Goal: Task Accomplishment & Management: Manage account settings

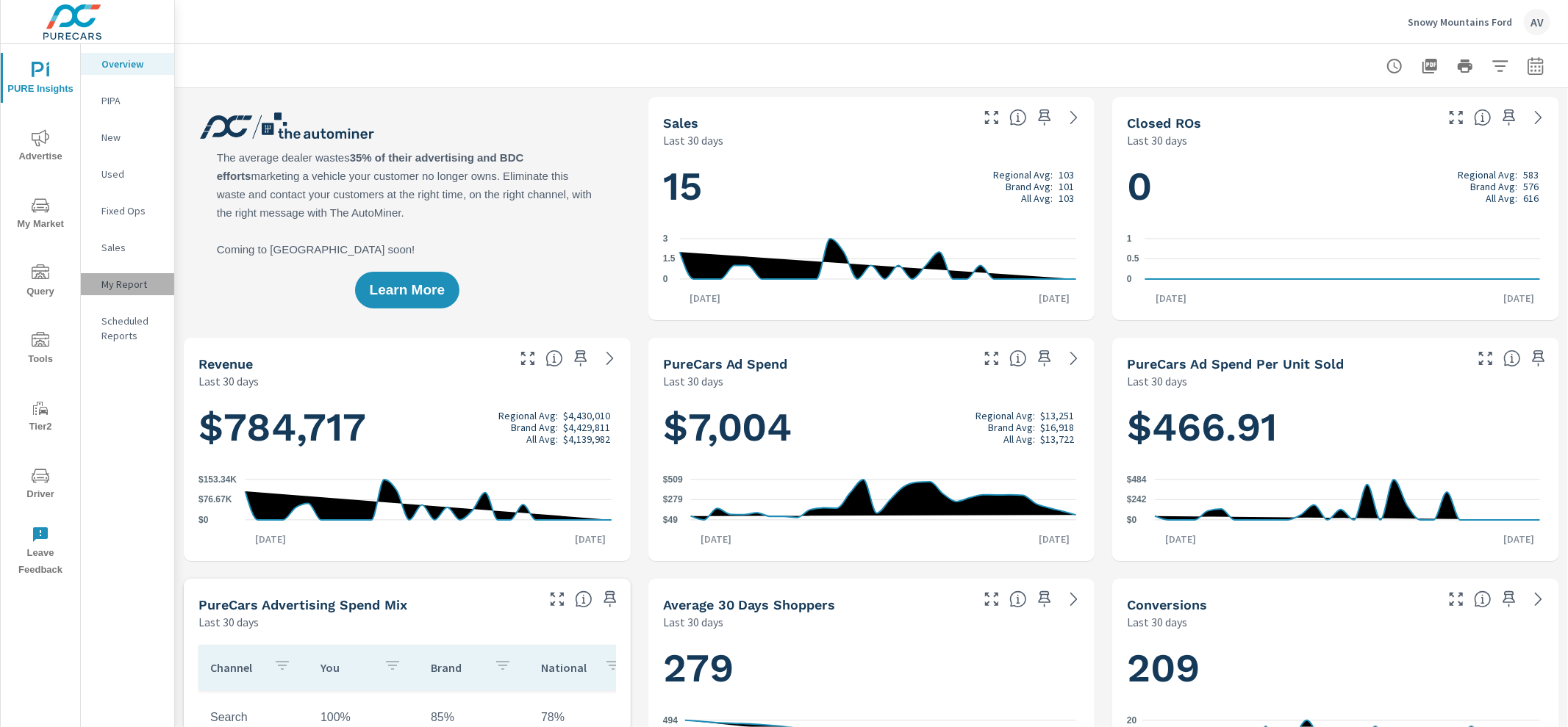
click at [134, 293] on div "My Report" at bounding box center [127, 284] width 93 height 22
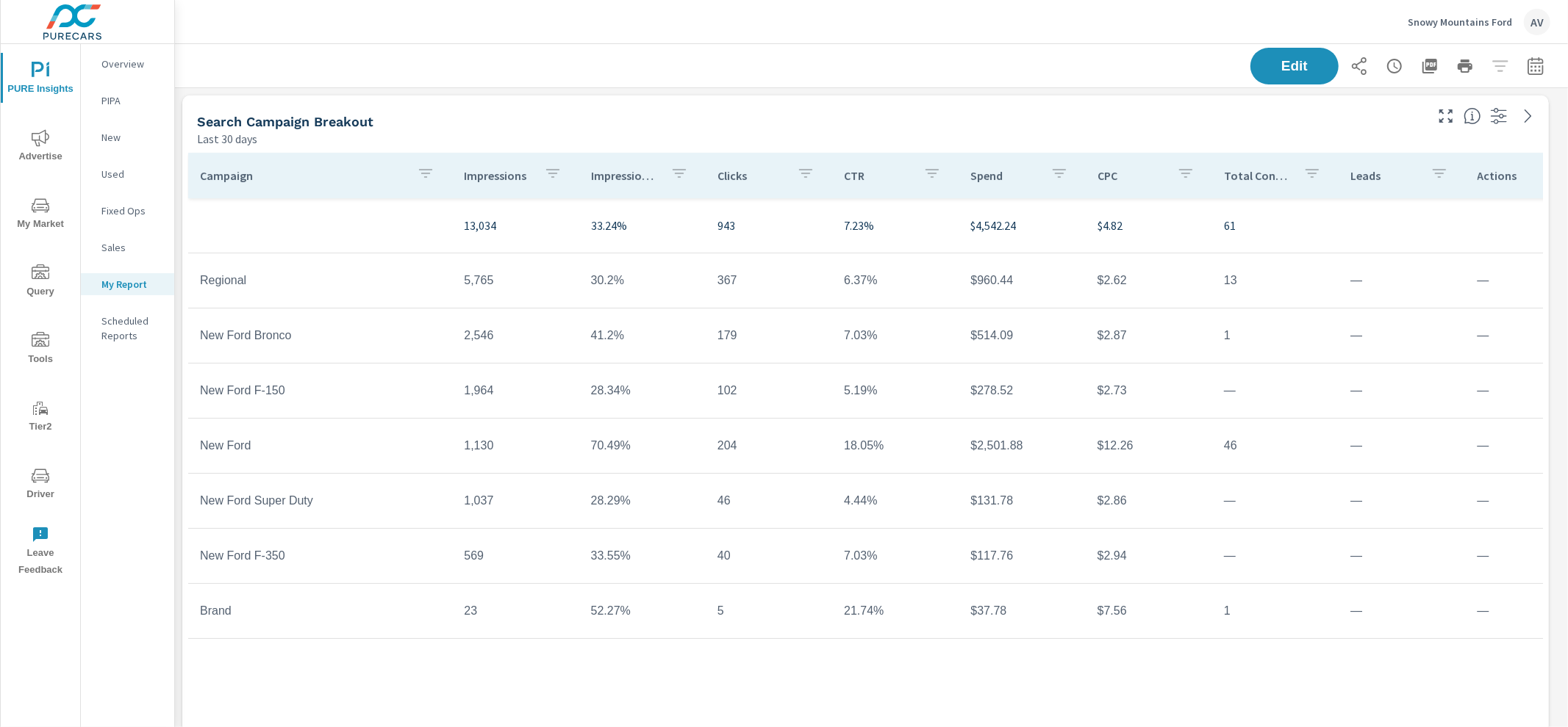
scroll to position [3, 0]
click at [727, 107] on div "Search Campaign Breakout Last 30 days" at bounding box center [805, 118] width 1246 height 52
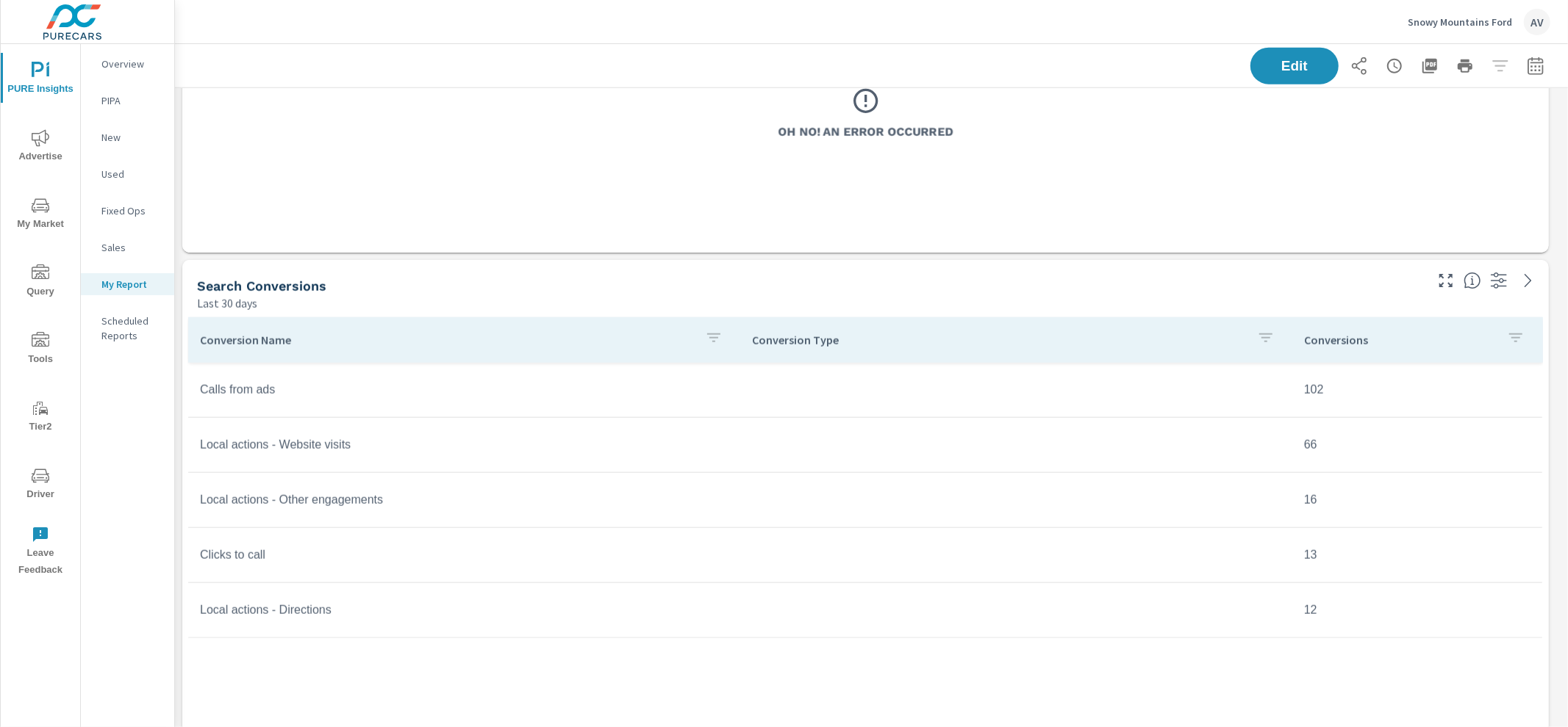
scroll to position [1565, 0]
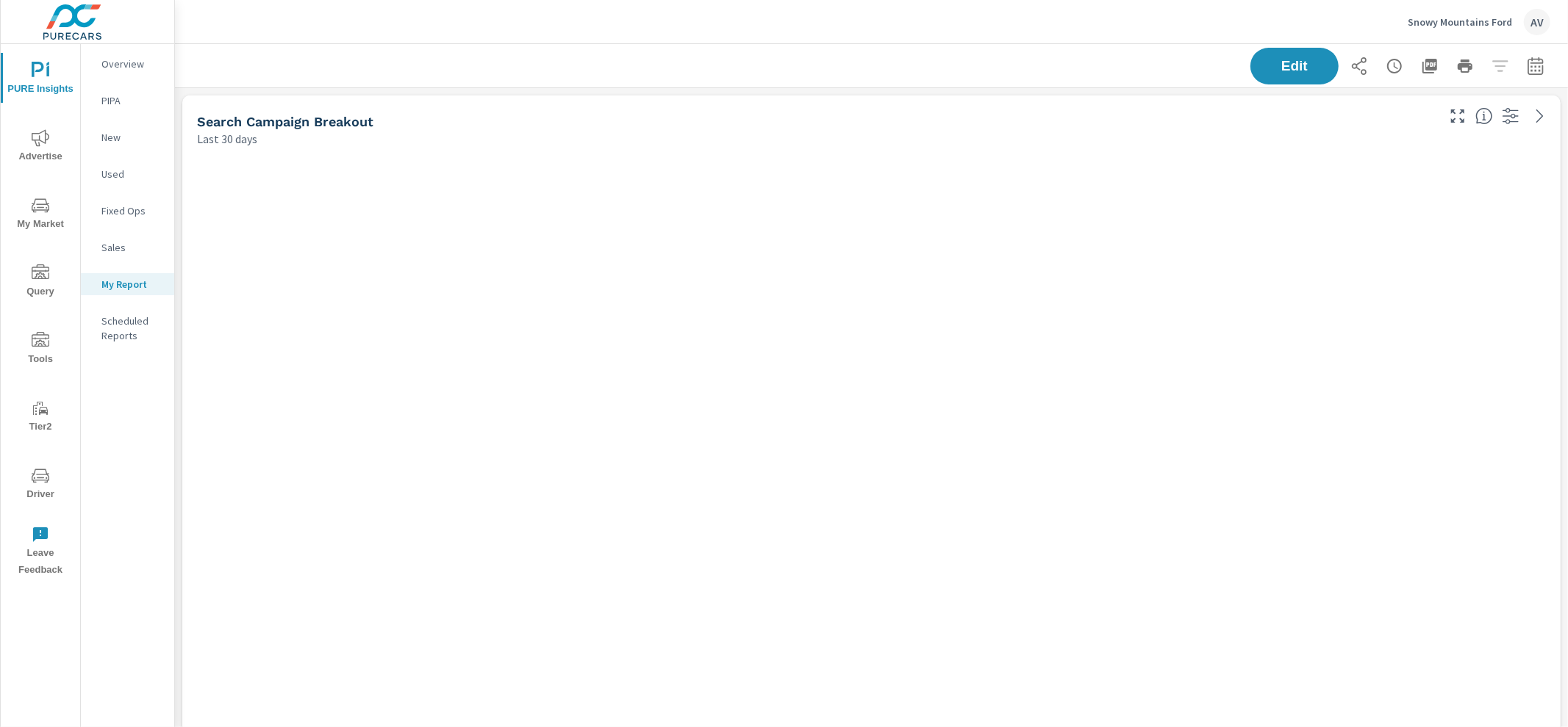
scroll to position [2230, 1407]
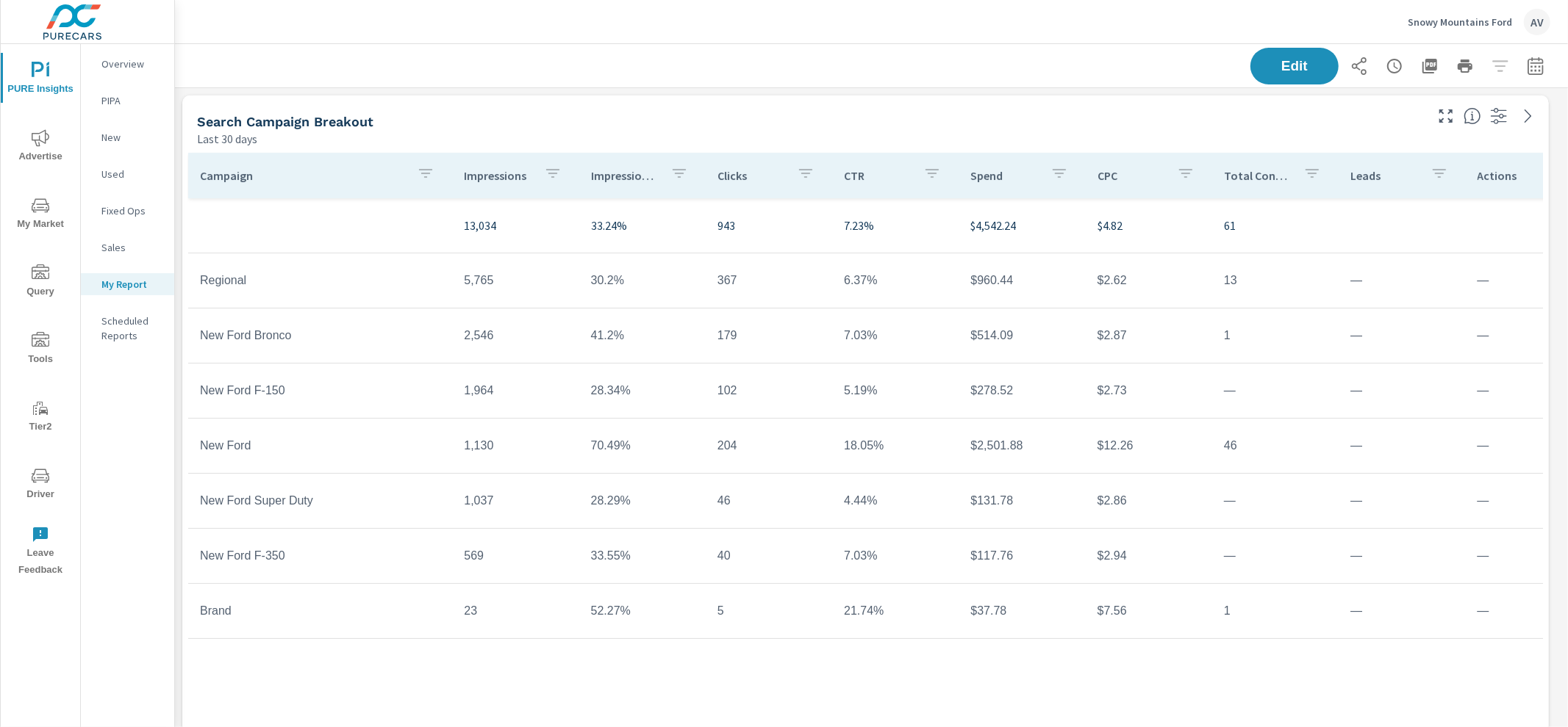
click at [1529, 21] on div "AV" at bounding box center [1537, 23] width 27 height 27
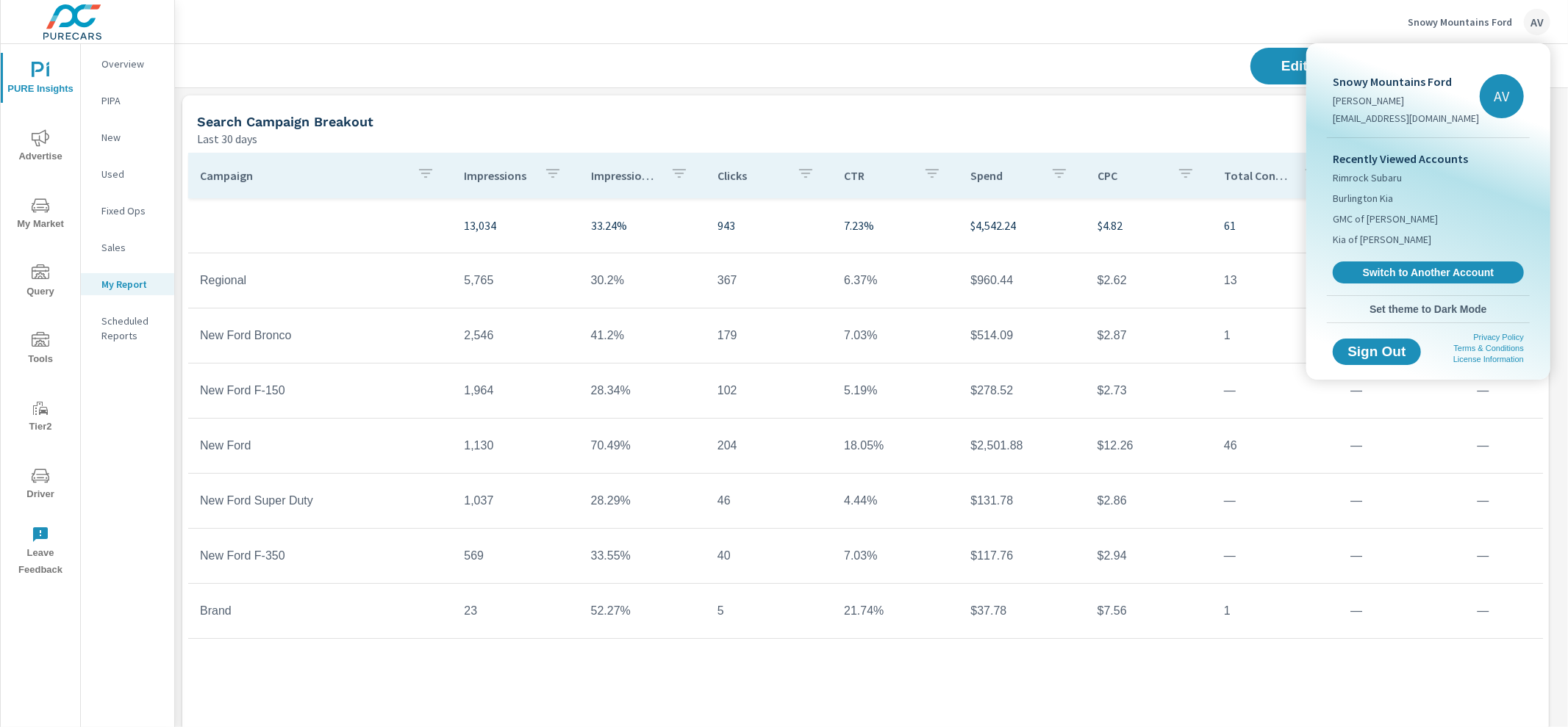
click at [1433, 284] on div "Recently Viewed Accounts Rimrock Subaru Burlington Kia GMC of Billings Kia of B…" at bounding box center [1429, 217] width 203 height 158
click at [1432, 278] on span "Switch to Another Account" at bounding box center [1428, 273] width 180 height 14
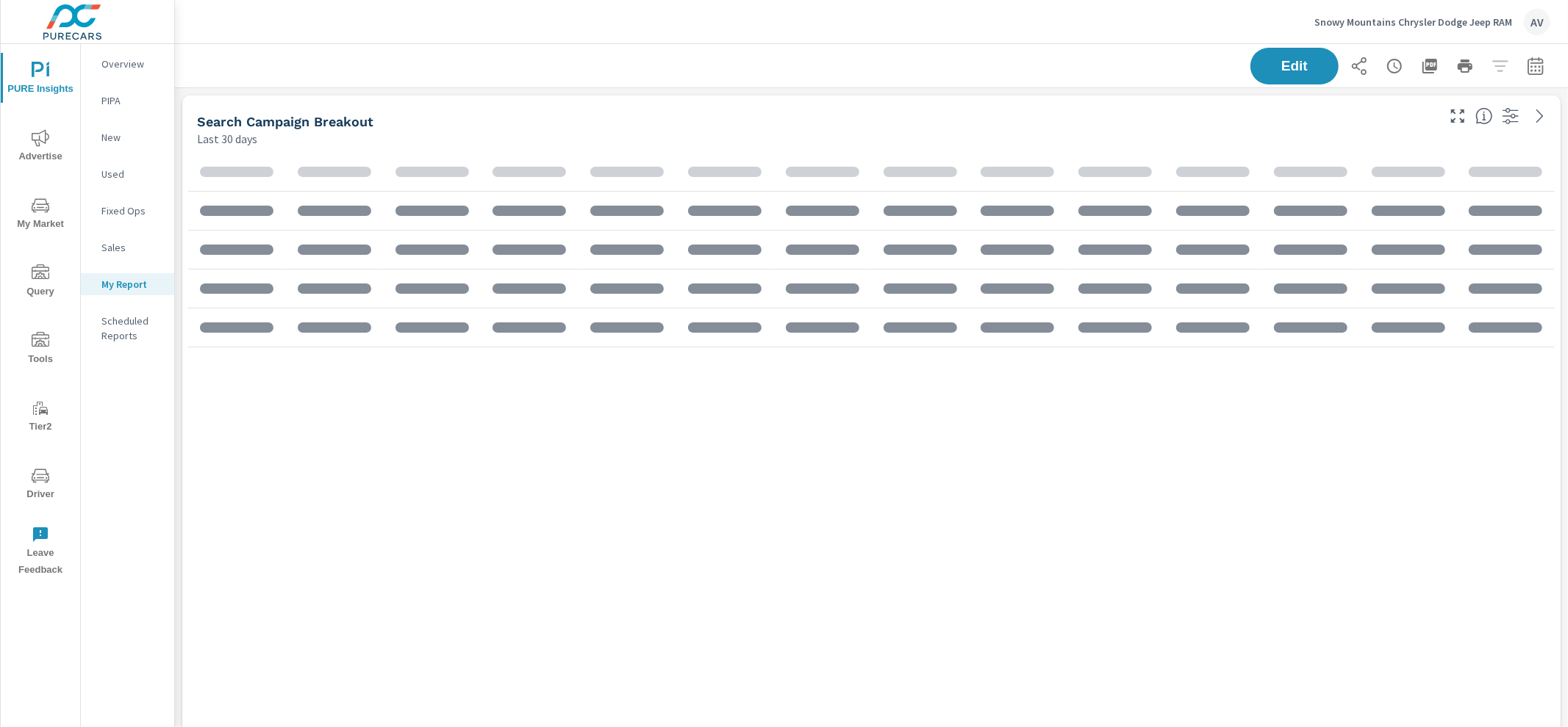
scroll to position [1892, 1407]
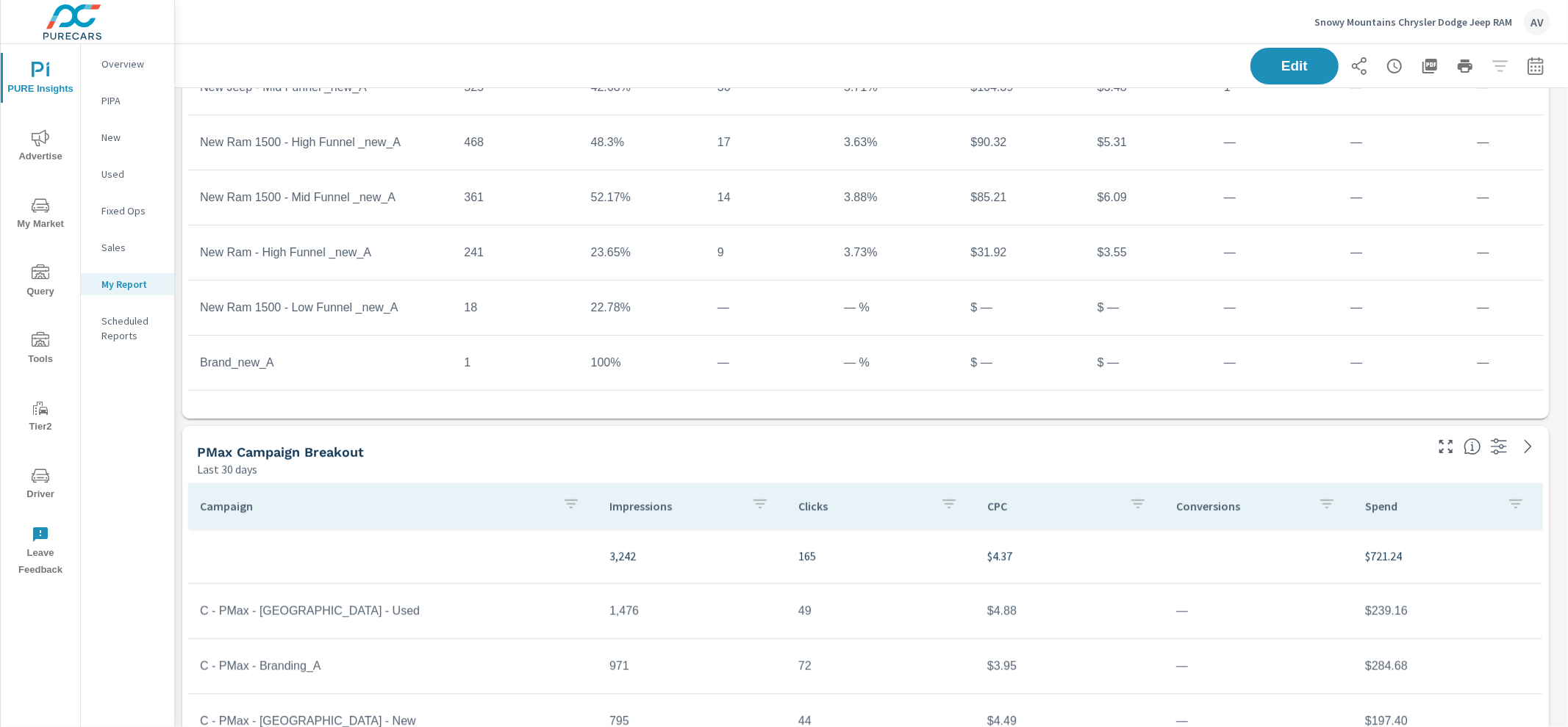
scroll to position [392, 0]
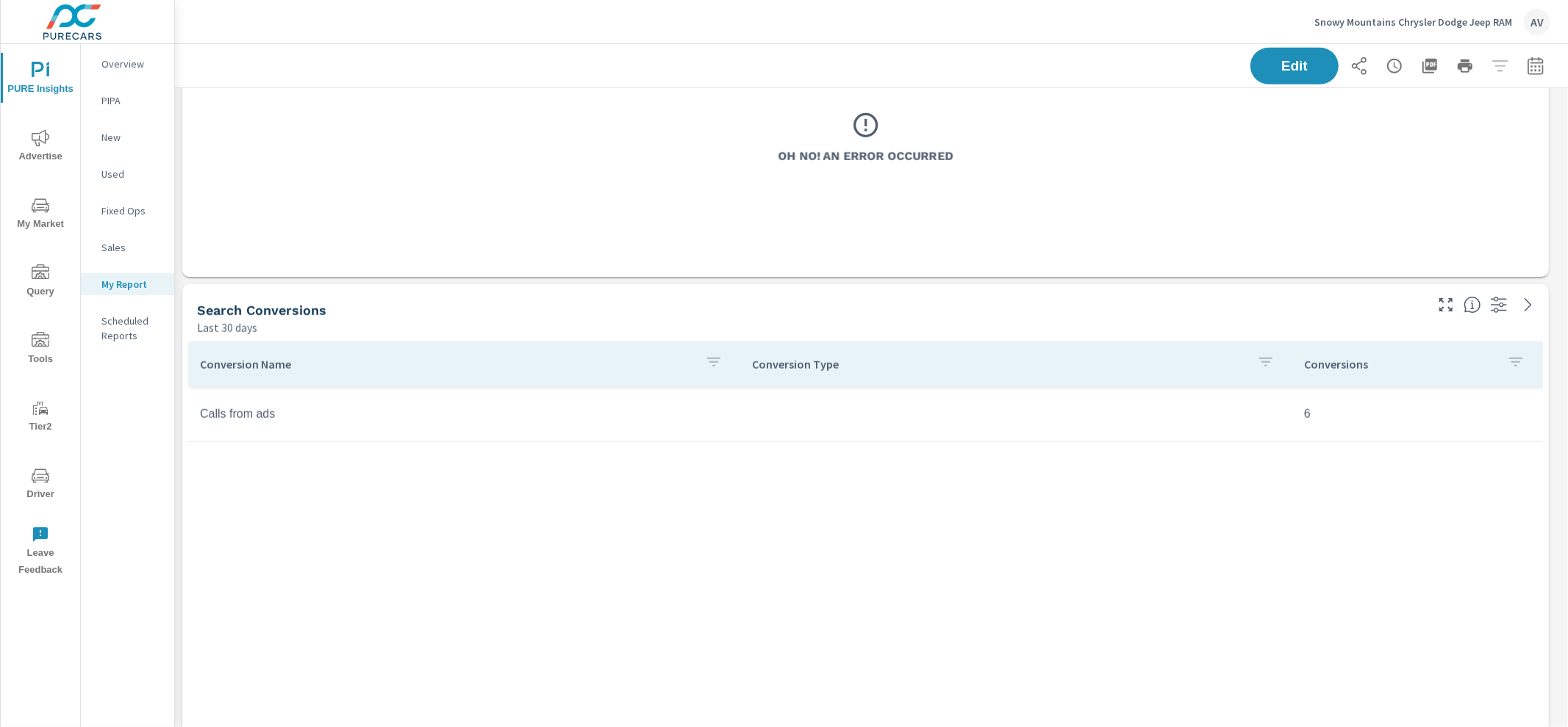
scroll to position [1164, 0]
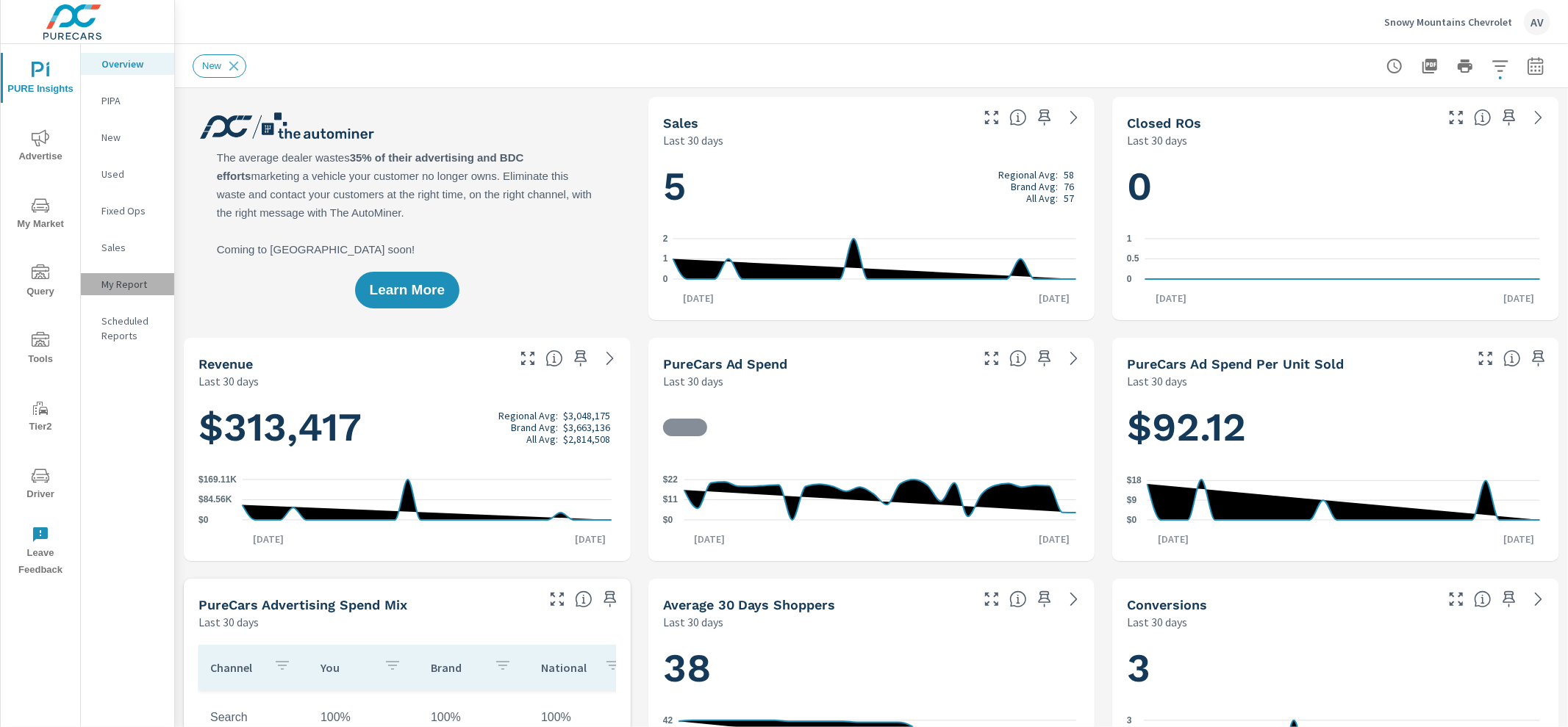
click at [122, 281] on p "My Report" at bounding box center [132, 284] width 61 height 15
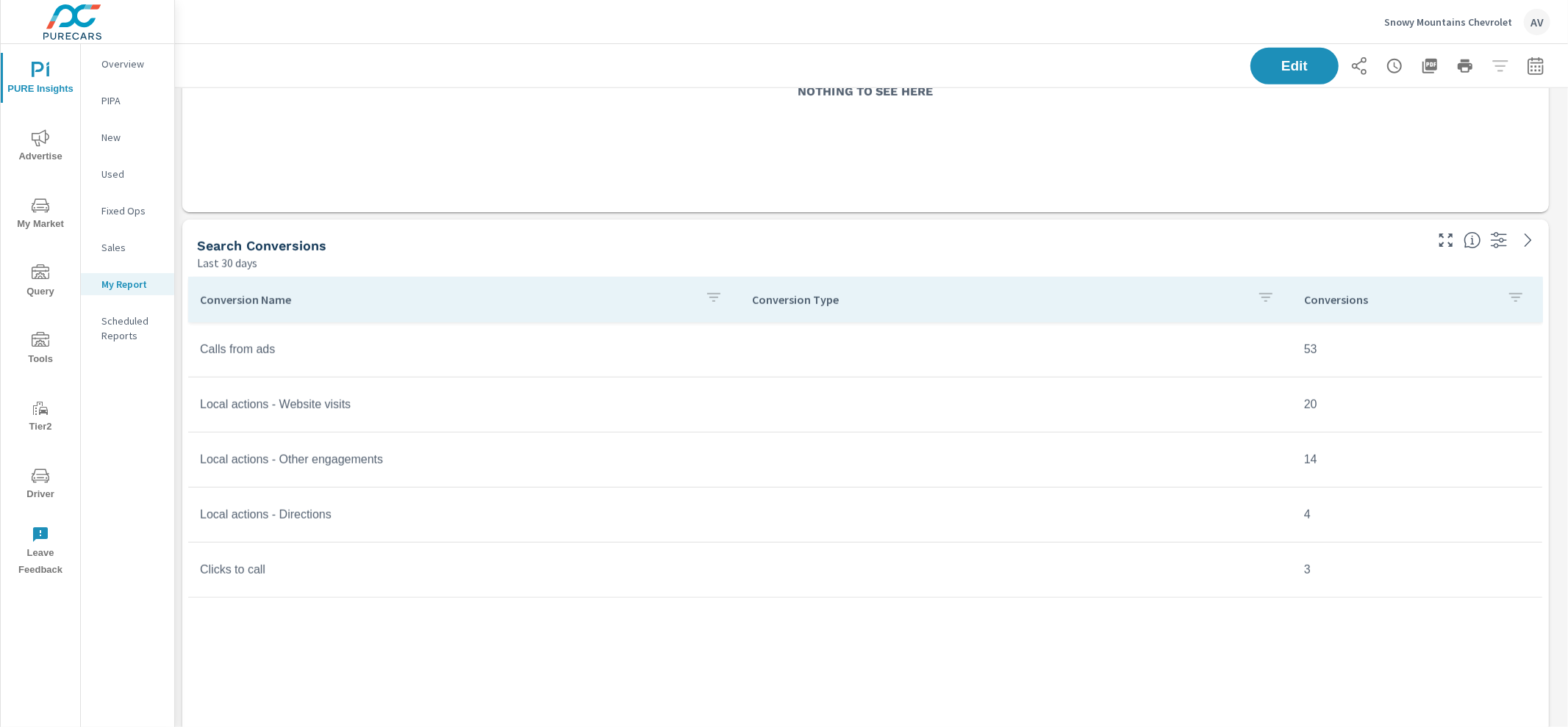
scroll to position [1058, 0]
